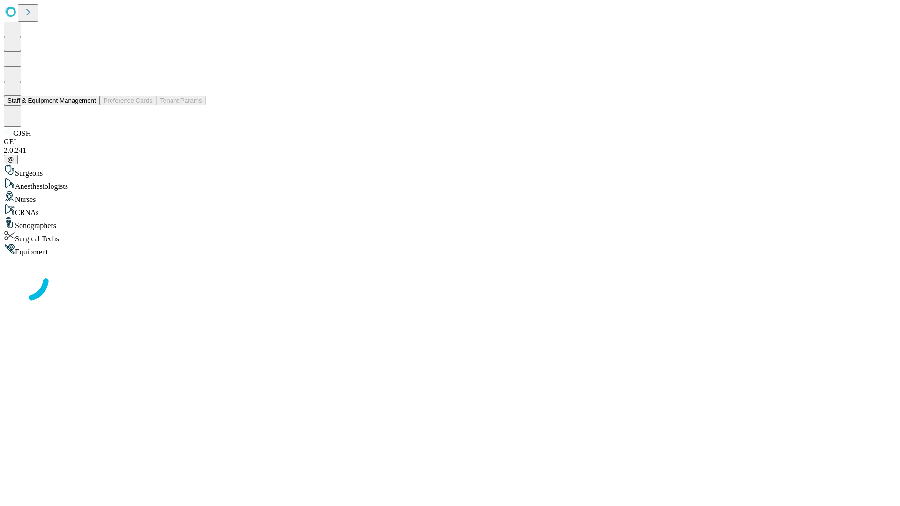
click at [89, 105] on button "Staff & Equipment Management" at bounding box center [52, 101] width 96 height 10
